Goal: Entertainment & Leisure: Consume media (video, audio)

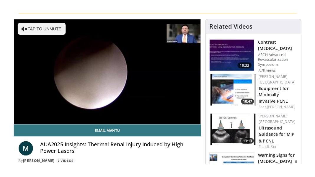
scroll to position [75, 0]
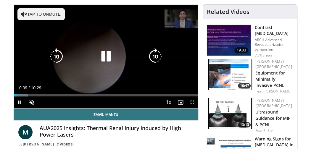
click at [29, 15] on button "Tap to unmute" at bounding box center [40, 14] width 47 height 12
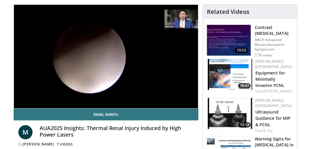
click at [151, 135] on h4 "AUA2025 Insights: Thermal Renal Injury Induced by High Power Lasers" at bounding box center [117, 131] width 154 height 13
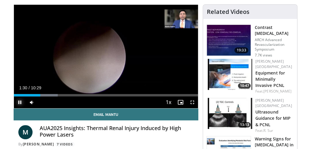
click at [20, 103] on span "Video Player" at bounding box center [20, 102] width 12 height 12
click at [21, 101] on span "Video Player" at bounding box center [20, 102] width 12 height 12
click at [191, 101] on span "Video Player" at bounding box center [192, 102] width 12 height 12
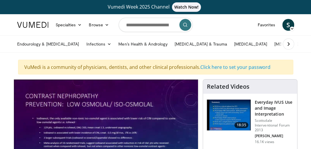
drag, startPoint x: 0, startPoint y: 0, endPoint x: 186, endPoint y: 54, distance: 193.6
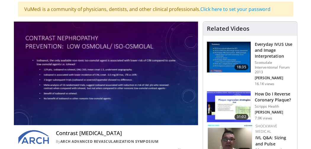
scroll to position [66, 0]
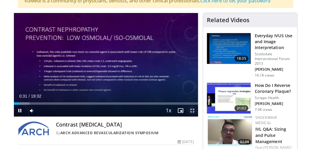
click at [192, 110] on span "Video Player" at bounding box center [192, 111] width 12 height 12
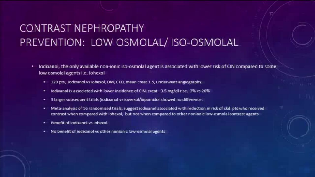
drag, startPoint x: 11, startPoint y: 152, endPoint x: 97, endPoint y: 23, distance: 154.6
click at [97, 23] on div "10 seconds Tap to unmute" at bounding box center [157, 88] width 315 height 177
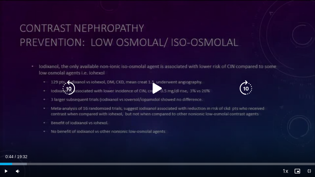
click at [97, 23] on div "10 seconds Tap to unmute" at bounding box center [157, 88] width 315 height 177
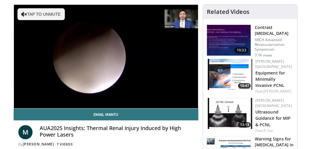
scroll to position [65, 0]
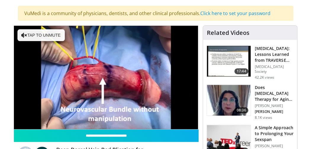
scroll to position [58, 0]
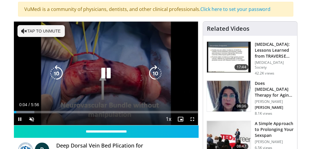
click at [24, 28] on icon "Video Player" at bounding box center [24, 31] width 6 height 6
